Goal: Task Accomplishment & Management: Use online tool/utility

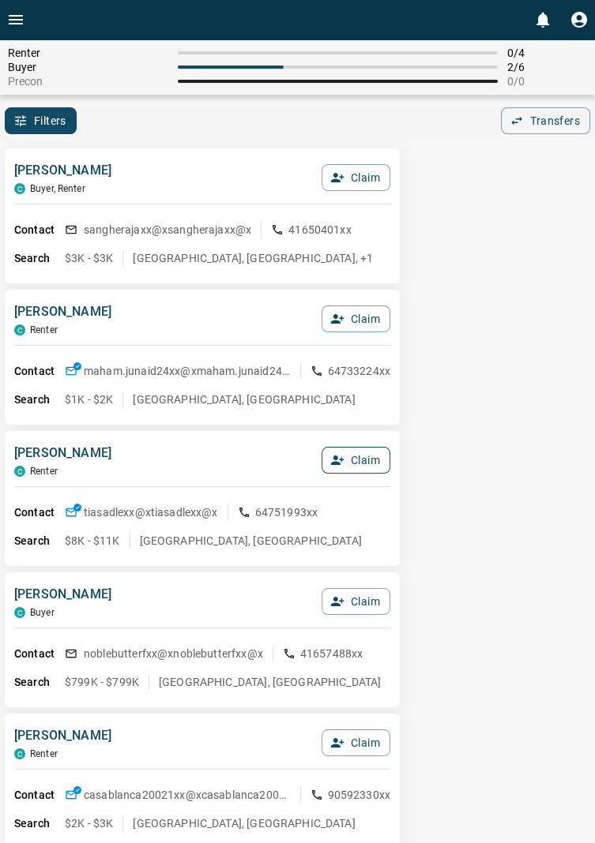
click at [366, 448] on button "Claim" at bounding box center [355, 460] width 69 height 27
click at [359, 459] on button "Confirm Claim" at bounding box center [333, 460] width 113 height 27
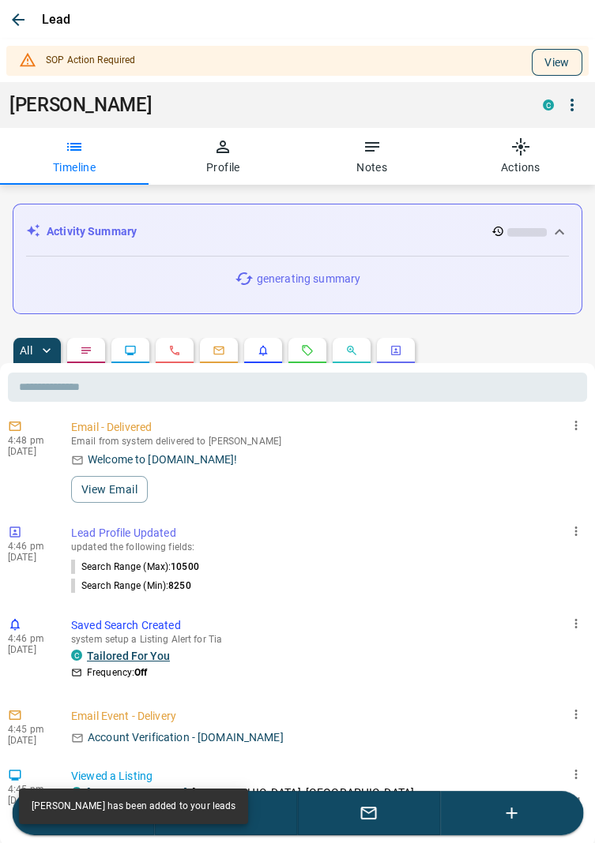
click at [557, 59] on button "View" at bounding box center [556, 62] width 51 height 27
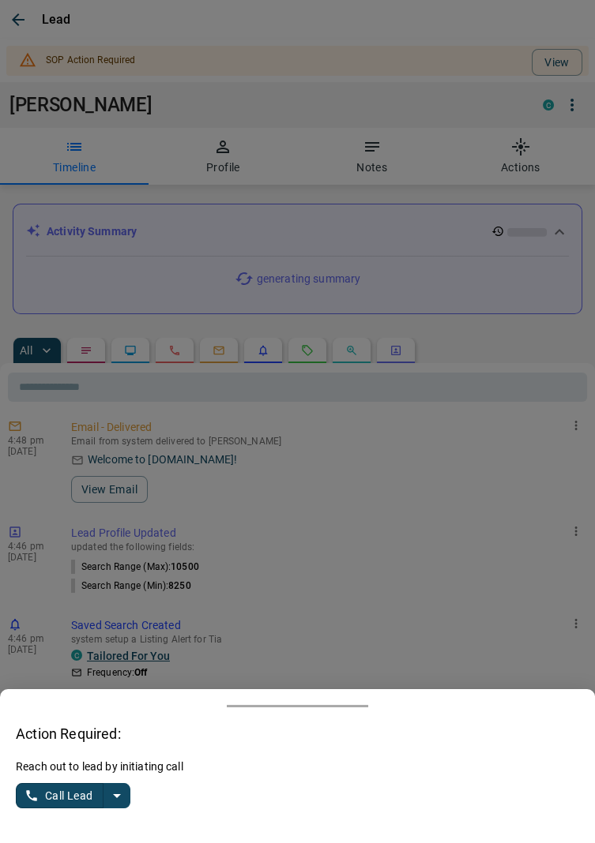
click at [129, 798] on button "split button" at bounding box center [116, 795] width 27 height 25
click at [99, 764] on li "Log Manual Call" at bounding box center [74, 765] width 96 height 24
click at [43, 788] on button "Log Manual Call" at bounding box center [68, 795] width 104 height 25
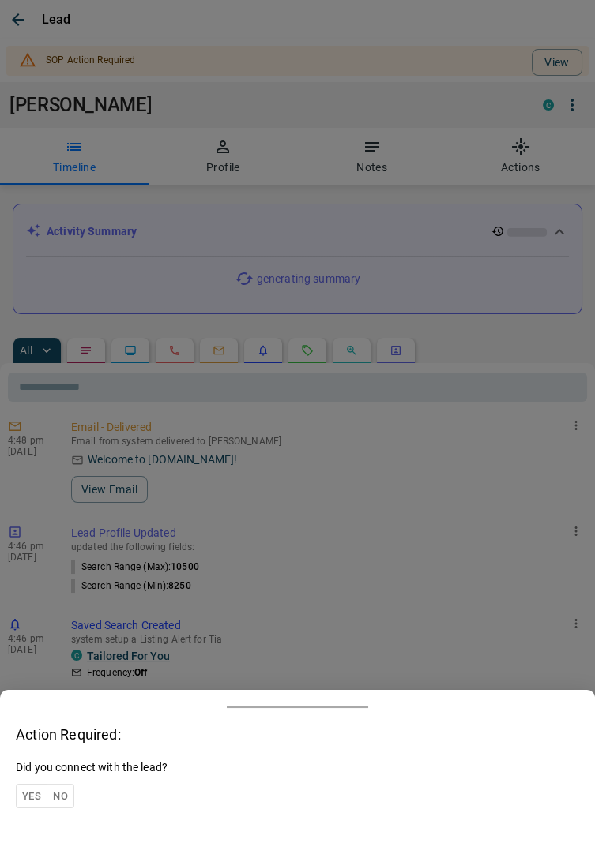
click at [25, 790] on button "Yes" at bounding box center [32, 796] width 32 height 24
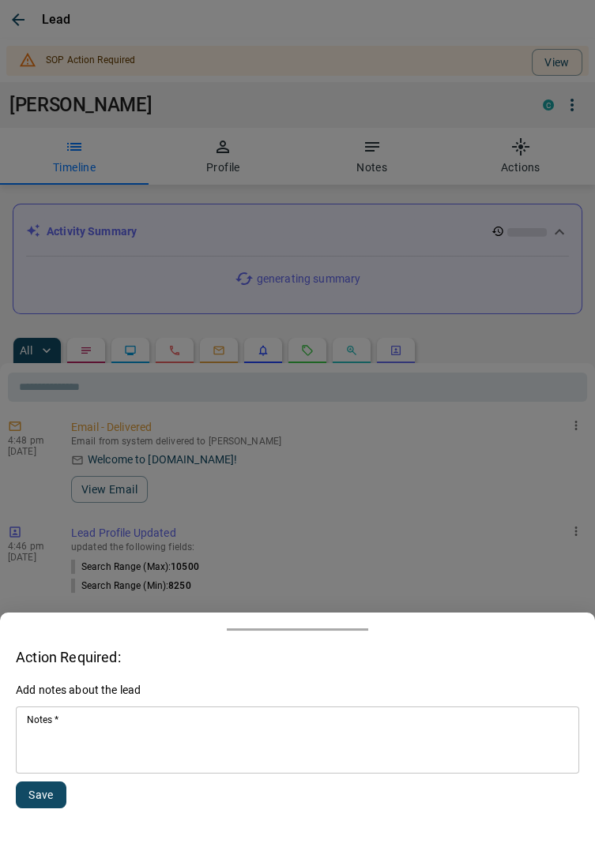
click at [114, 723] on textarea "Notes   *" at bounding box center [297, 741] width 541 height 54
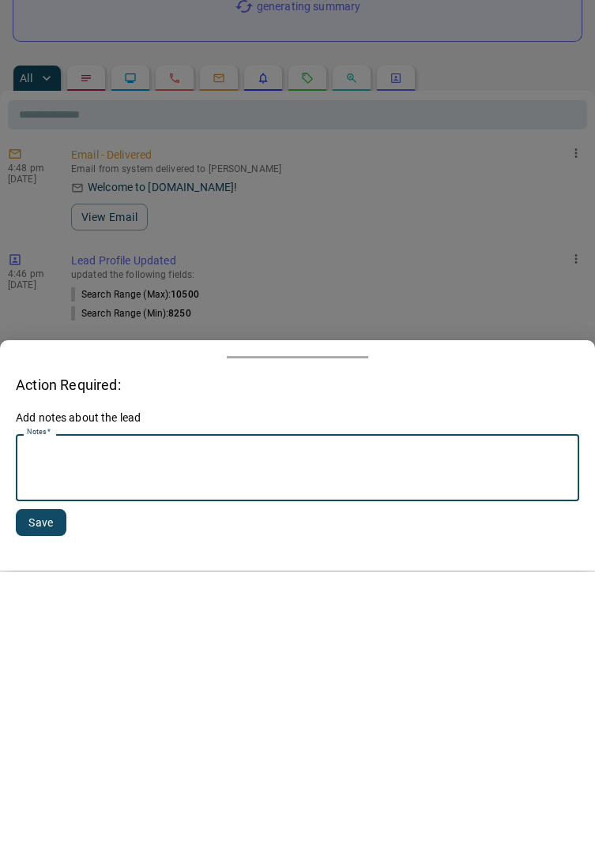
scroll to position [106, 0]
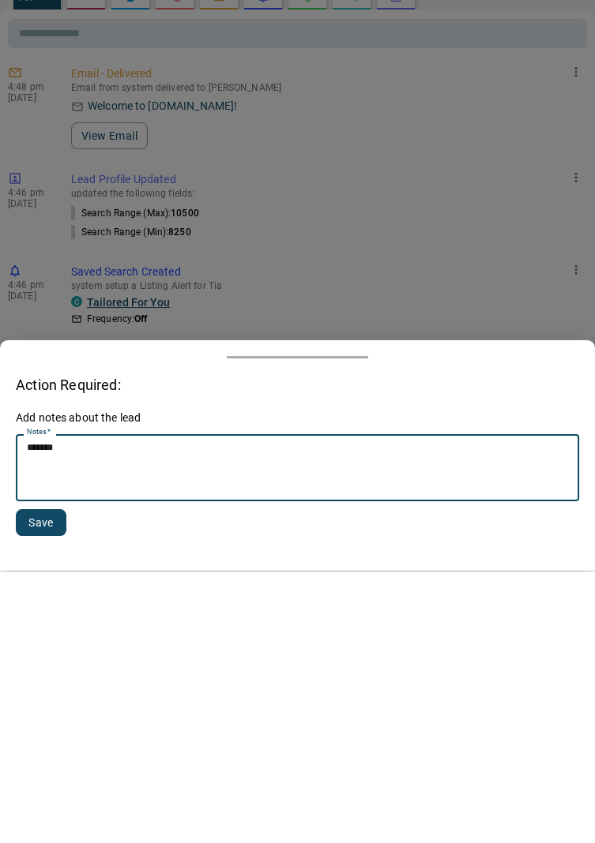
type textarea "*******"
click at [62, 790] on button "Save" at bounding box center [41, 795] width 51 height 27
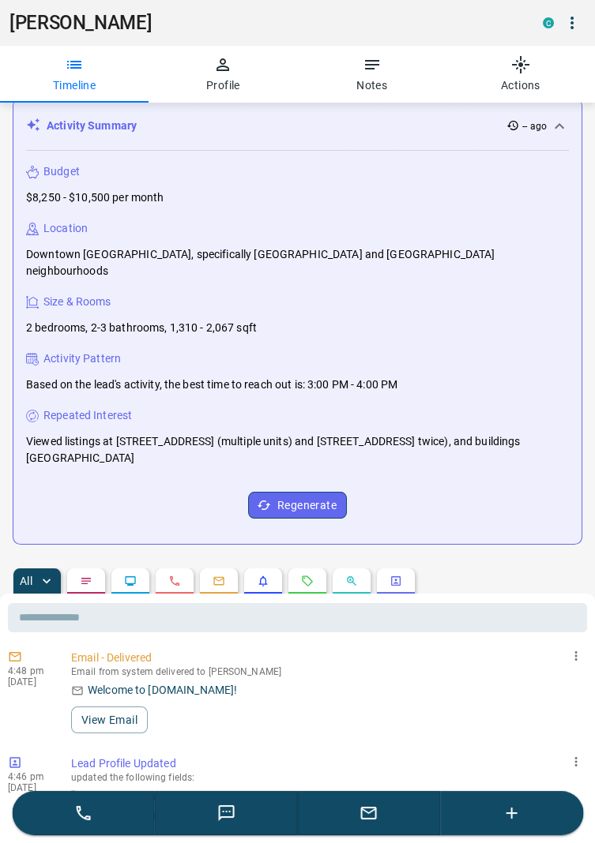
scroll to position [0, 0]
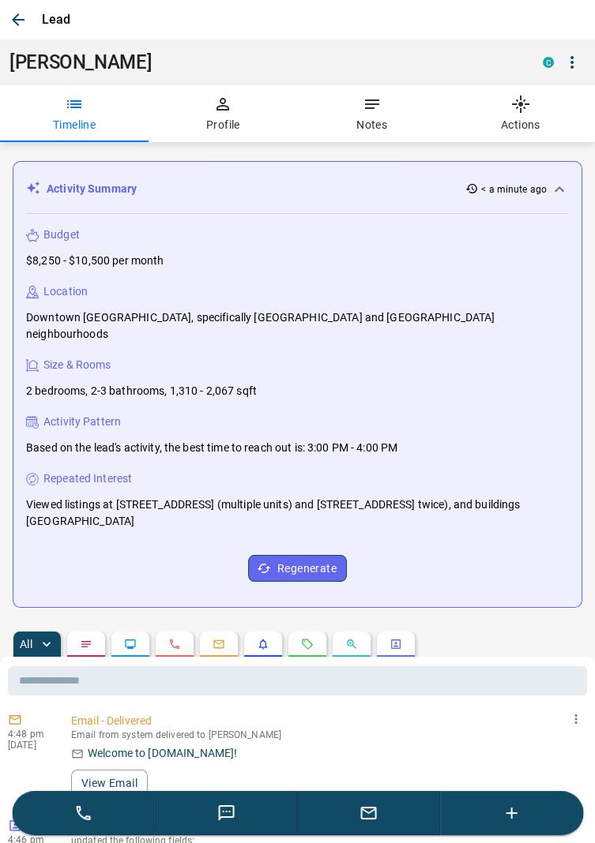
click at [19, 16] on icon "button" at bounding box center [18, 19] width 19 height 19
